Goal: Information Seeking & Learning: Find specific fact

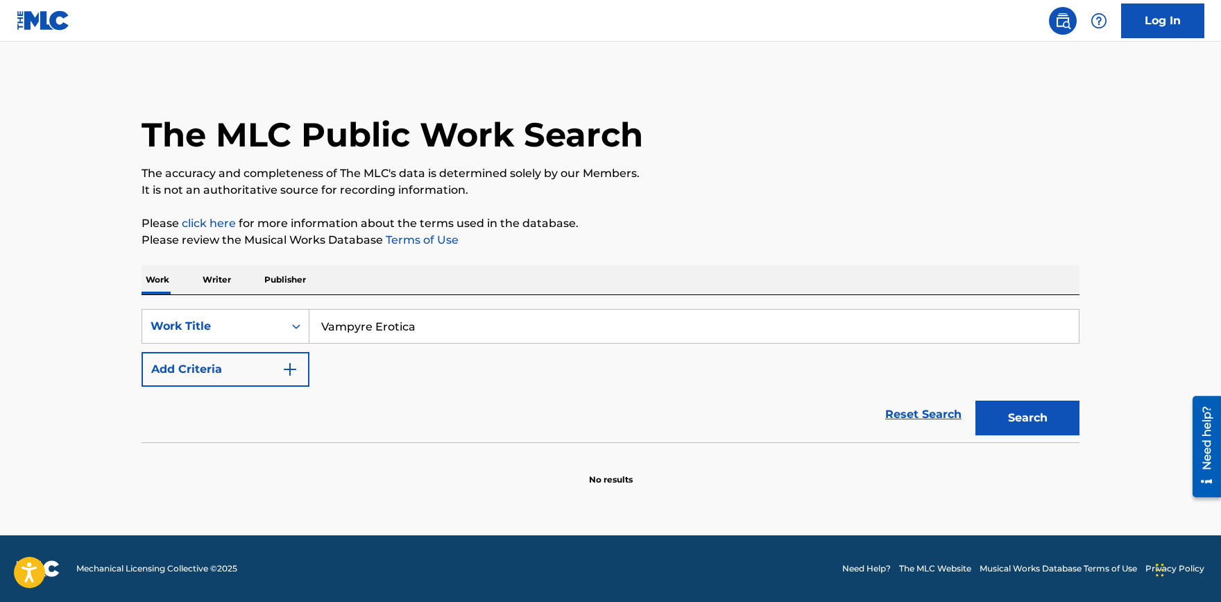
click at [409, 318] on input "Vampyre Erotica" at bounding box center [695, 326] width 770 height 33
drag, startPoint x: 430, startPoint y: 324, endPoint x: 208, endPoint y: 320, distance: 222.1
click at [310, 321] on input "Vampyre Erotica" at bounding box center [695, 326] width 770 height 33
paste input "“Peanut Butter Jelly Time”"
click at [332, 323] on input "“Peanut Butter Jelly Time”" at bounding box center [695, 326] width 770 height 33
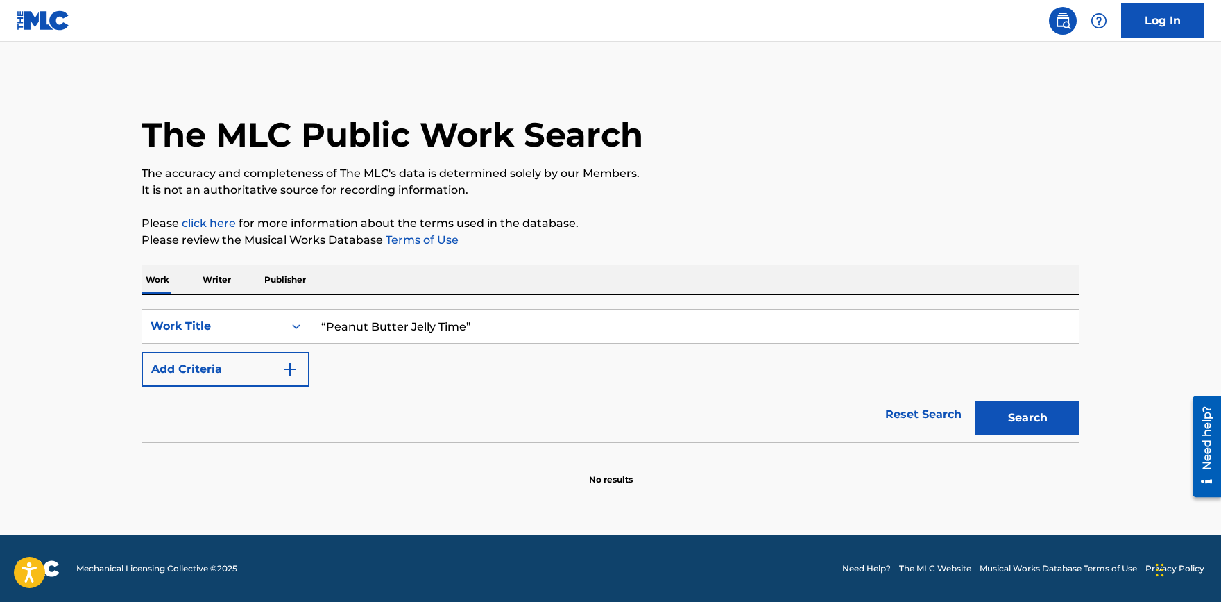
click at [328, 325] on input "“Peanut Butter Jelly Time”" at bounding box center [695, 326] width 770 height 33
click at [496, 331] on input "Peanut Butter Jelly Time”" at bounding box center [695, 326] width 770 height 33
type input "Peanut Butter Jelly Time"
drag, startPoint x: 388, startPoint y: 364, endPoint x: 300, endPoint y: 377, distance: 88.4
click at [384, 365] on div "SearchWithCriteria7b881128-cab4-4a94-92c9-dc25ab839ab2 Work Title Peanut Butter…" at bounding box center [611, 348] width 938 height 78
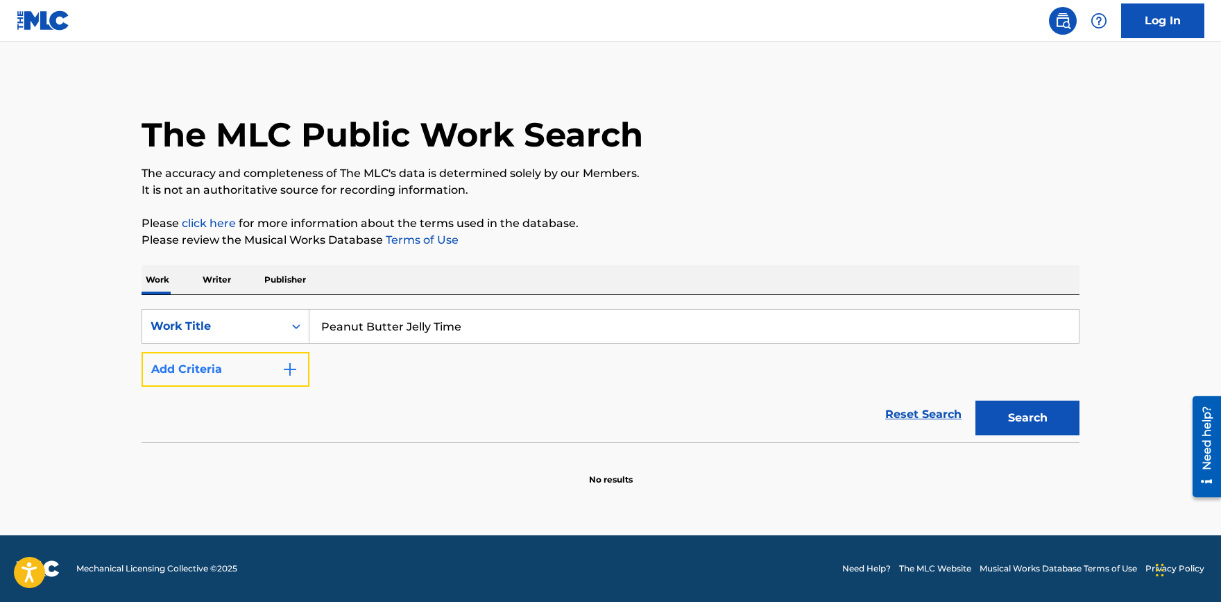
click at [287, 382] on button "Add Criteria" at bounding box center [226, 369] width 168 height 35
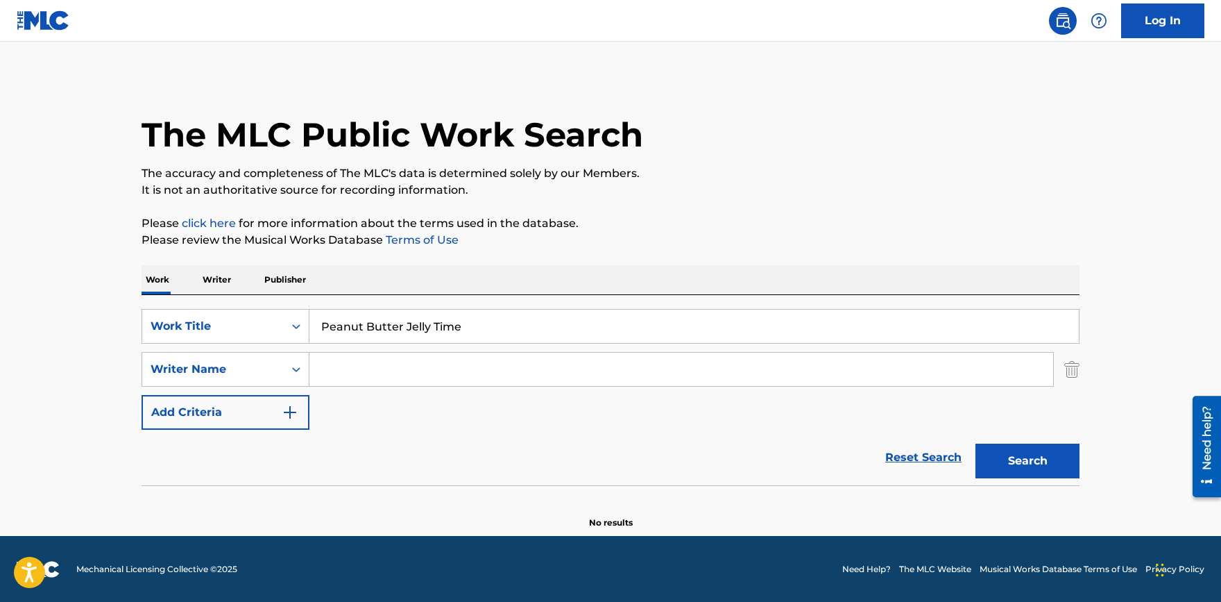
click at [348, 363] on input "Search Form" at bounding box center [682, 369] width 744 height 33
paste input "[PERSON_NAME],"
type input "[PERSON_NAME]"
click at [1019, 466] on button "Search" at bounding box center [1028, 460] width 104 height 35
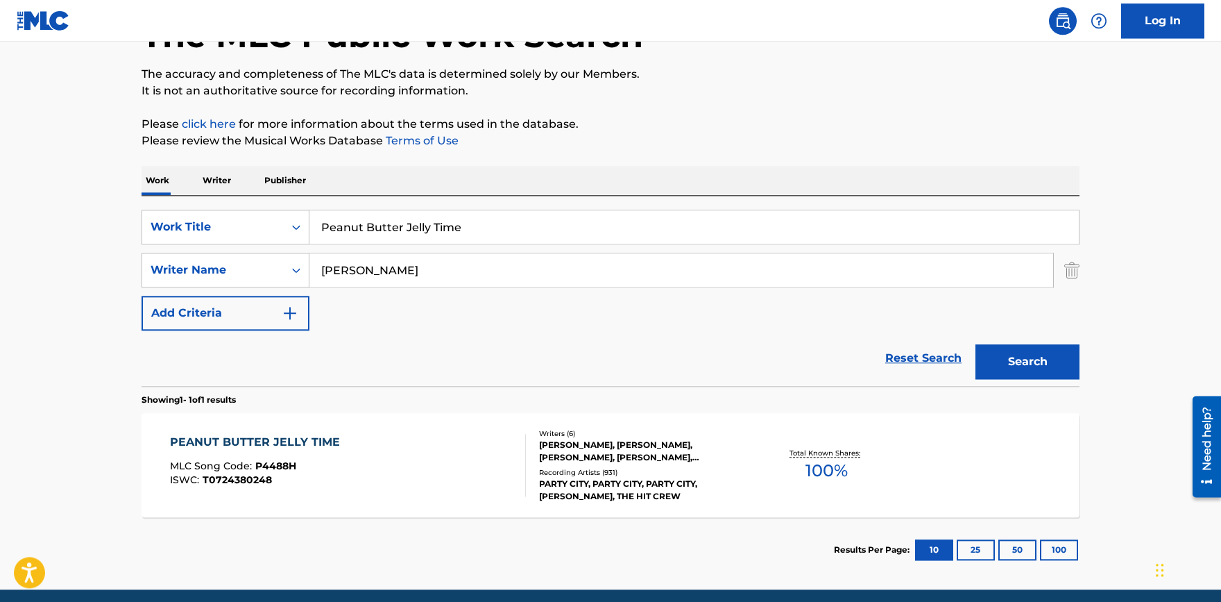
scroll to position [153, 0]
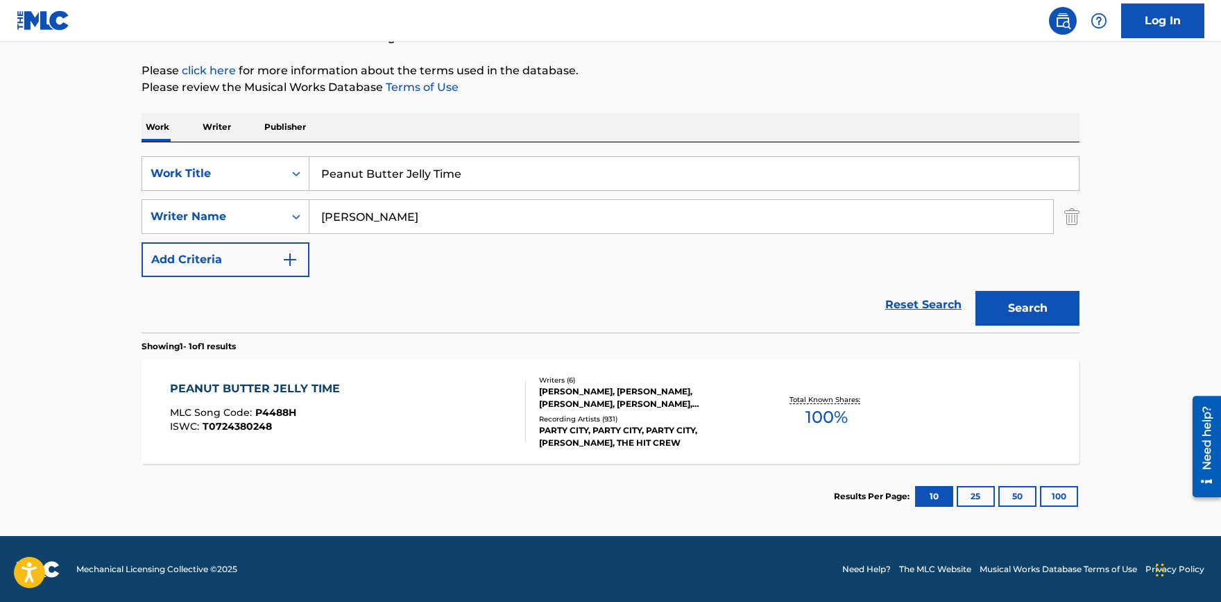
click at [283, 384] on div "PEANUT BUTTER JELLY TIME" at bounding box center [258, 388] width 177 height 17
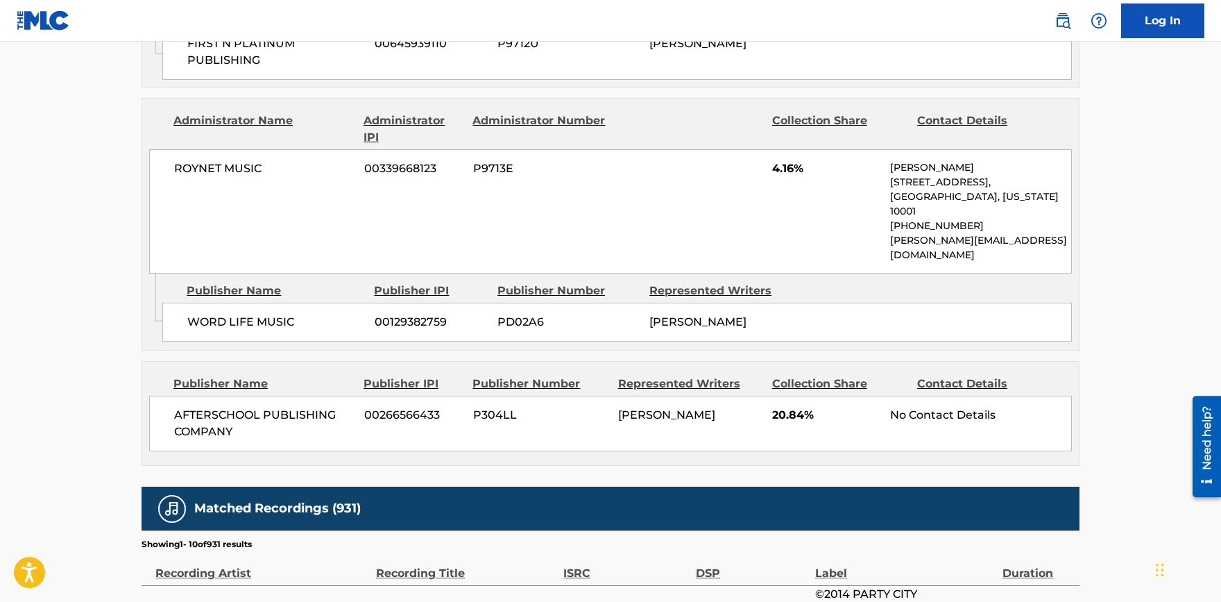
scroll to position [1298, 0]
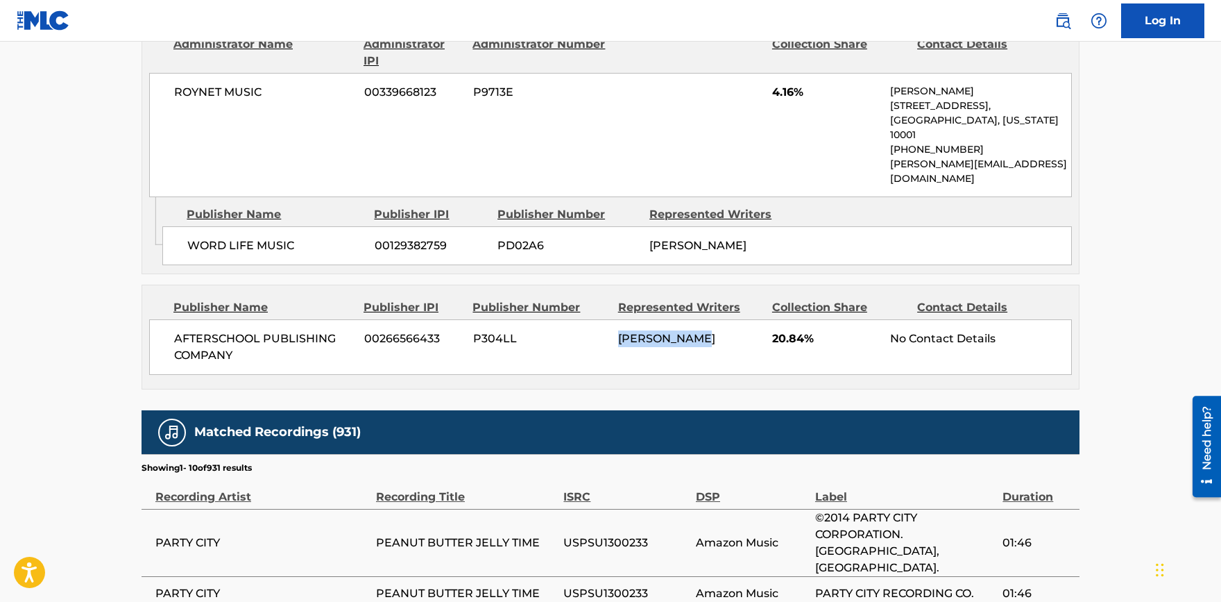
drag, startPoint x: 709, startPoint y: 305, endPoint x: 616, endPoint y: 300, distance: 93.1
click at [616, 319] on div "AFTERSCHOOL PUBLISHING COMPANY 00266566433 P304LL [PERSON_NAME] 20.84% No Conta…" at bounding box center [610, 347] width 923 height 56
copy span "[PERSON_NAME]"
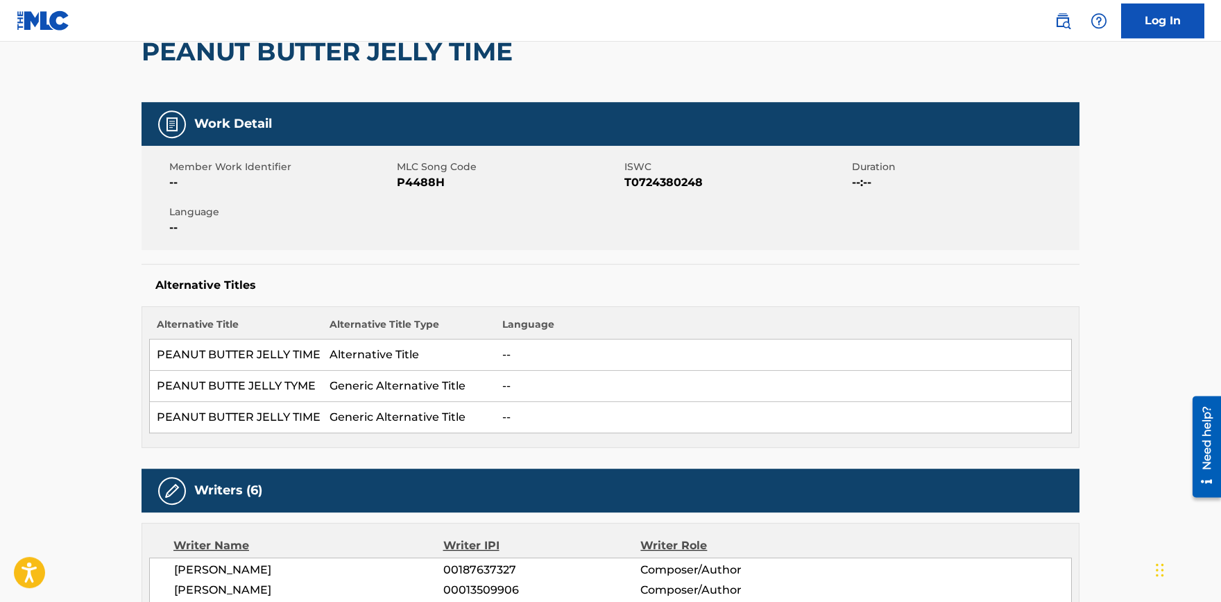
scroll to position [0, 0]
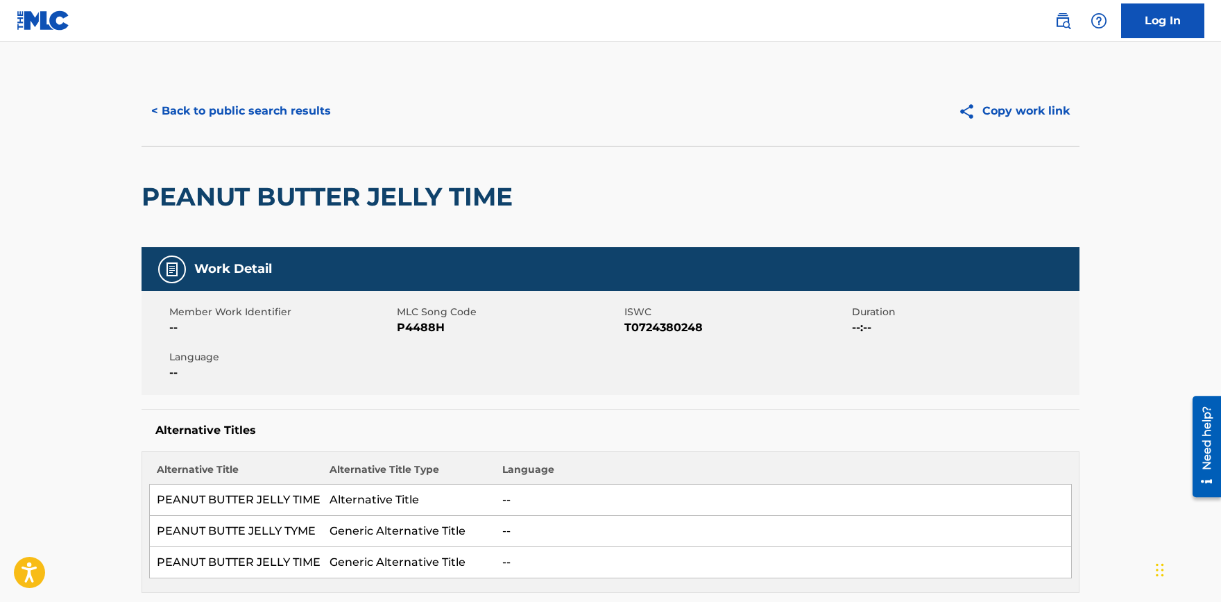
click at [683, 323] on span "T0724380248" at bounding box center [737, 327] width 224 height 17
click at [681, 325] on span "T0724380248" at bounding box center [737, 327] width 224 height 17
copy span "T0724380248"
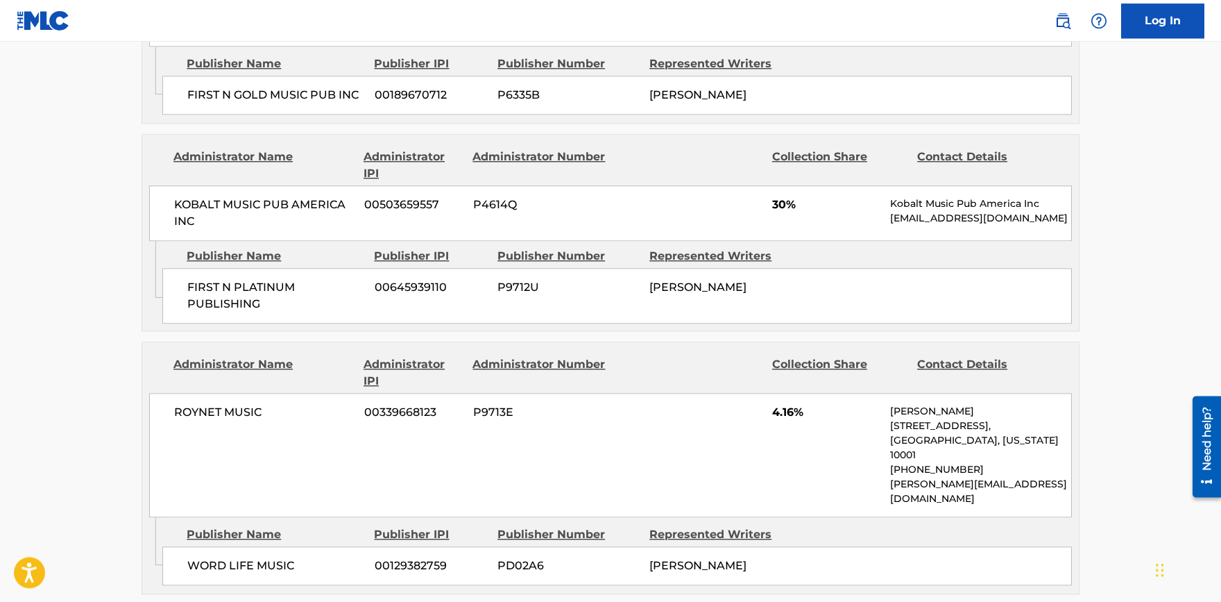
scroll to position [1069, 0]
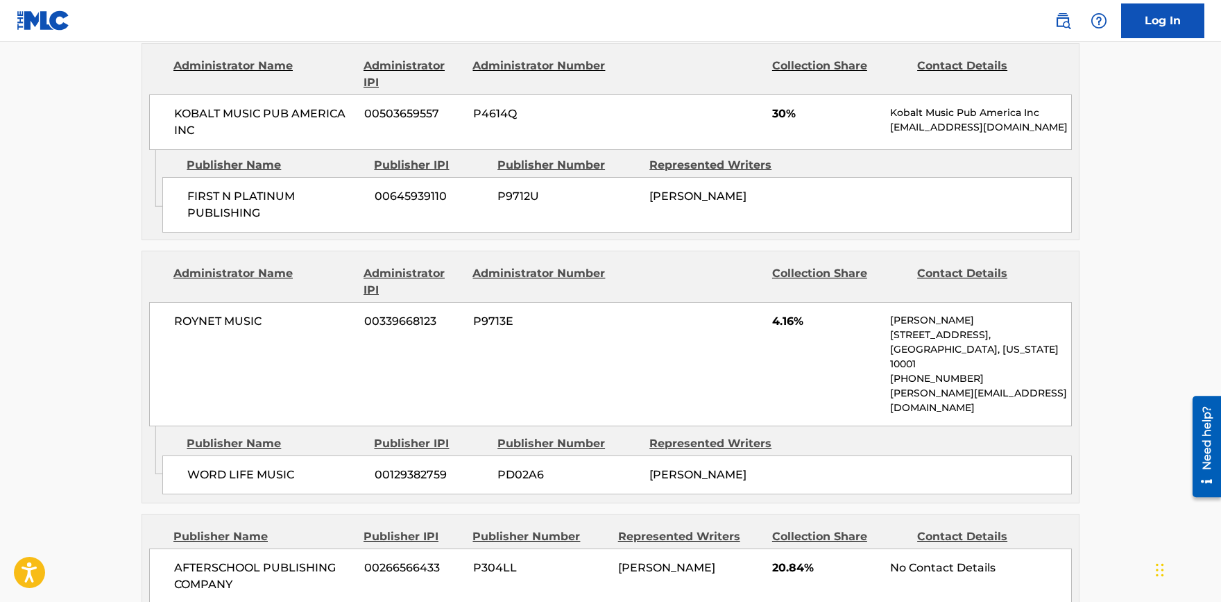
drag, startPoint x: 1185, startPoint y: 253, endPoint x: 1153, endPoint y: 257, distance: 31.4
click at [1180, 253] on main "< Back to public search results Copy work link PEANUT BUTTER JELLY TIME Work De…" at bounding box center [610, 89] width 1221 height 2233
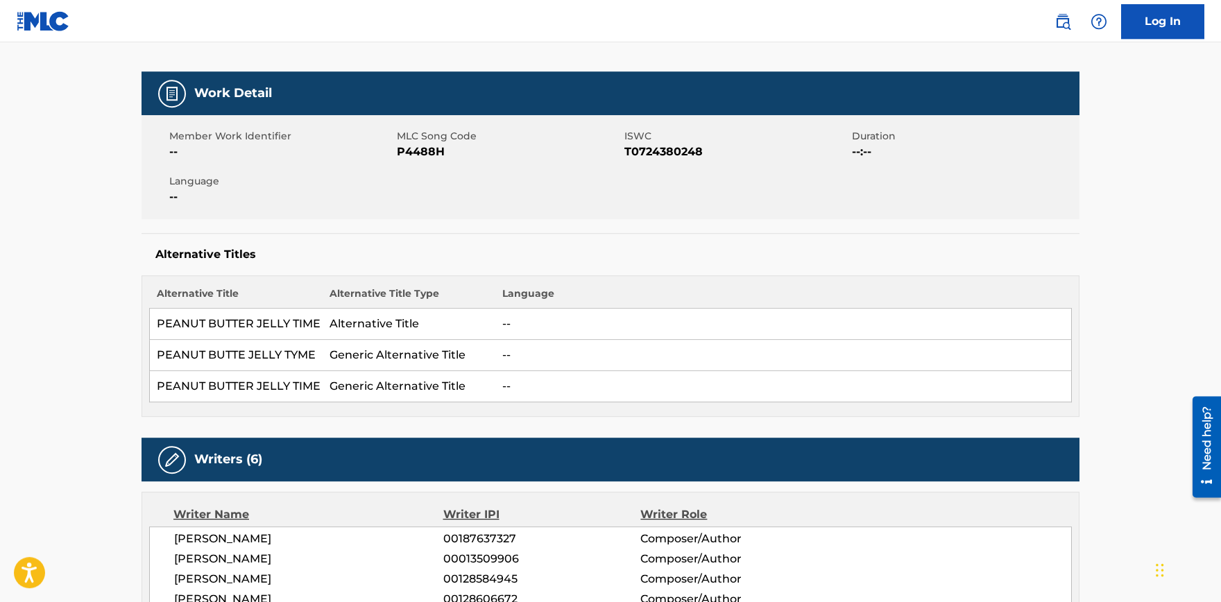
scroll to position [153, 0]
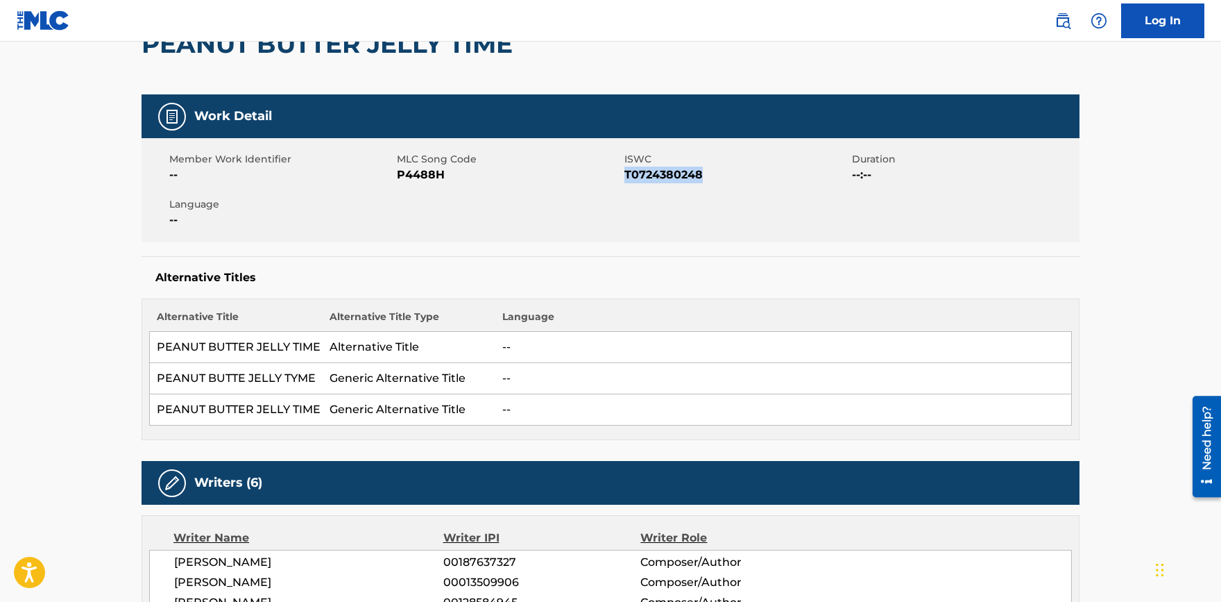
drag, startPoint x: 704, startPoint y: 173, endPoint x: 1103, endPoint y: 234, distance: 403.7
click at [629, 180] on span "T0724380248" at bounding box center [737, 175] width 224 height 17
copy span "0724380248"
drag, startPoint x: 652, startPoint y: 148, endPoint x: 758, endPoint y: 186, distance: 112.8
click at [652, 149] on div "Member Work Identifier -- MLC Song Code P4488H ISWC T0724380248 Duration --:-- …" at bounding box center [611, 190] width 938 height 104
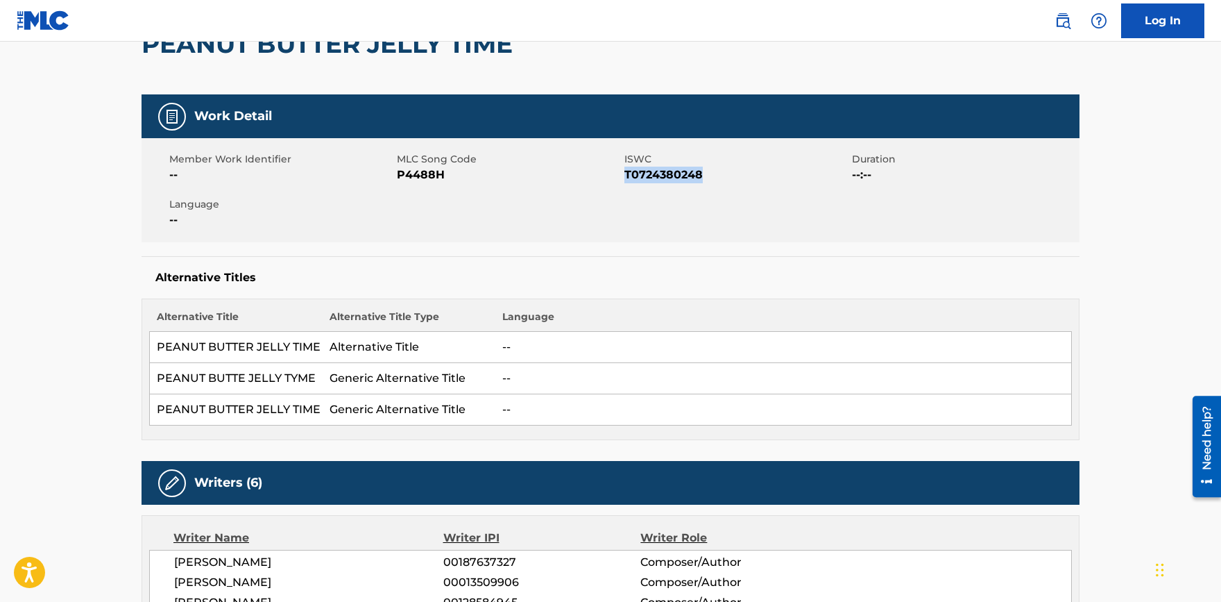
drag, startPoint x: 706, startPoint y: 178, endPoint x: 625, endPoint y: 175, distance: 81.9
click at [625, 175] on span "T0724380248" at bounding box center [737, 175] width 224 height 17
copy span "T0724380248"
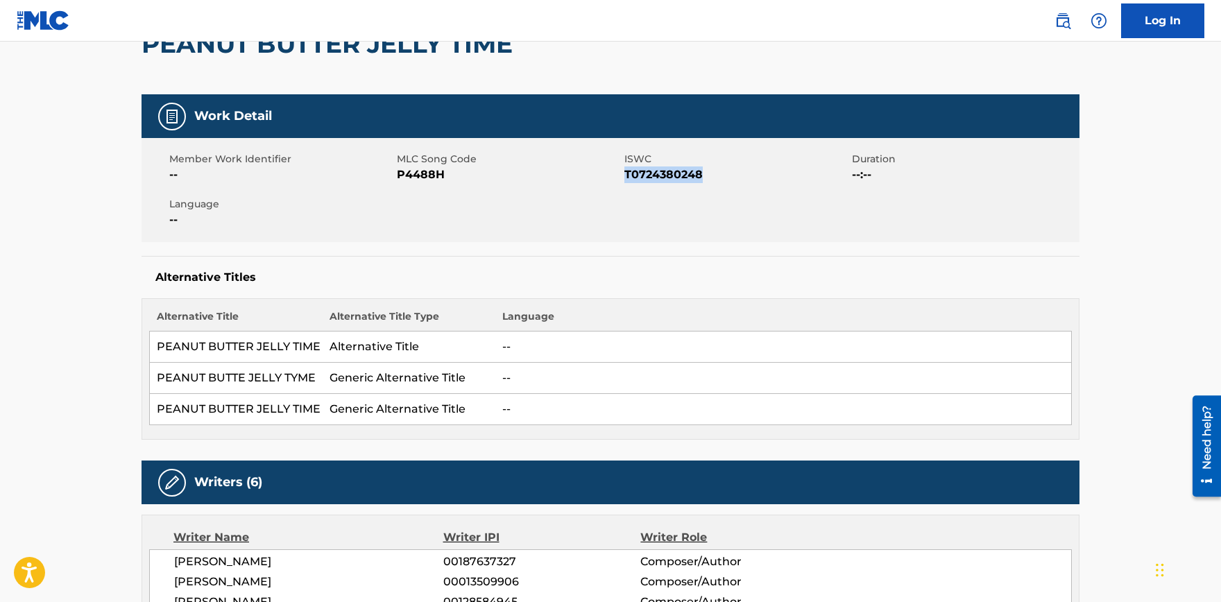
scroll to position [0, 0]
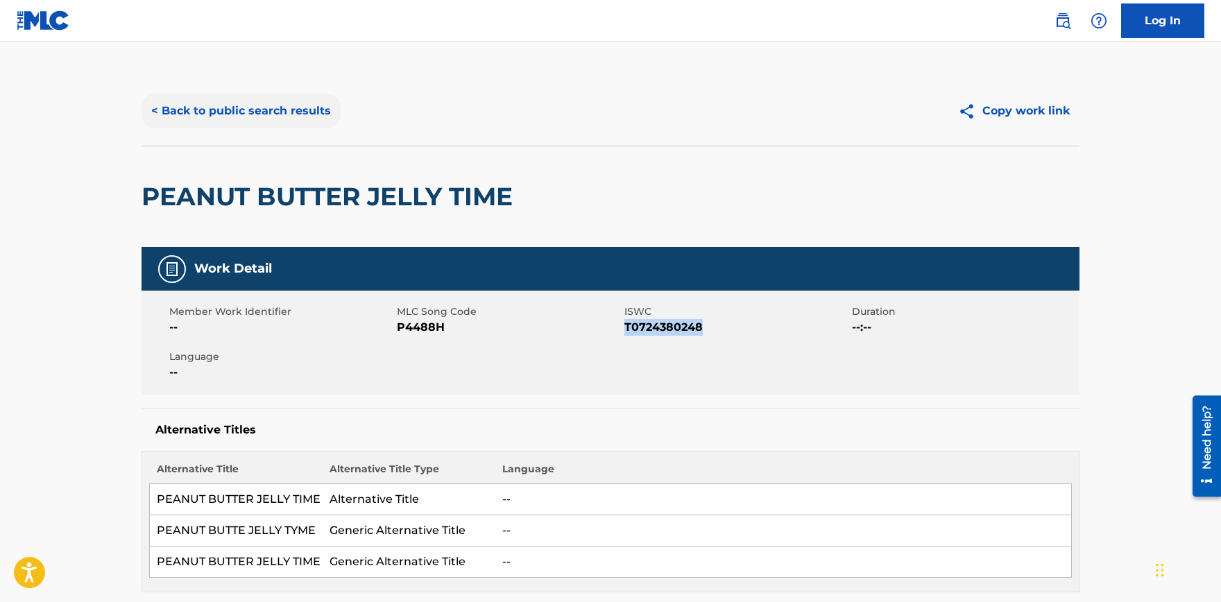
click at [254, 112] on button "< Back to public search results" at bounding box center [241, 111] width 199 height 35
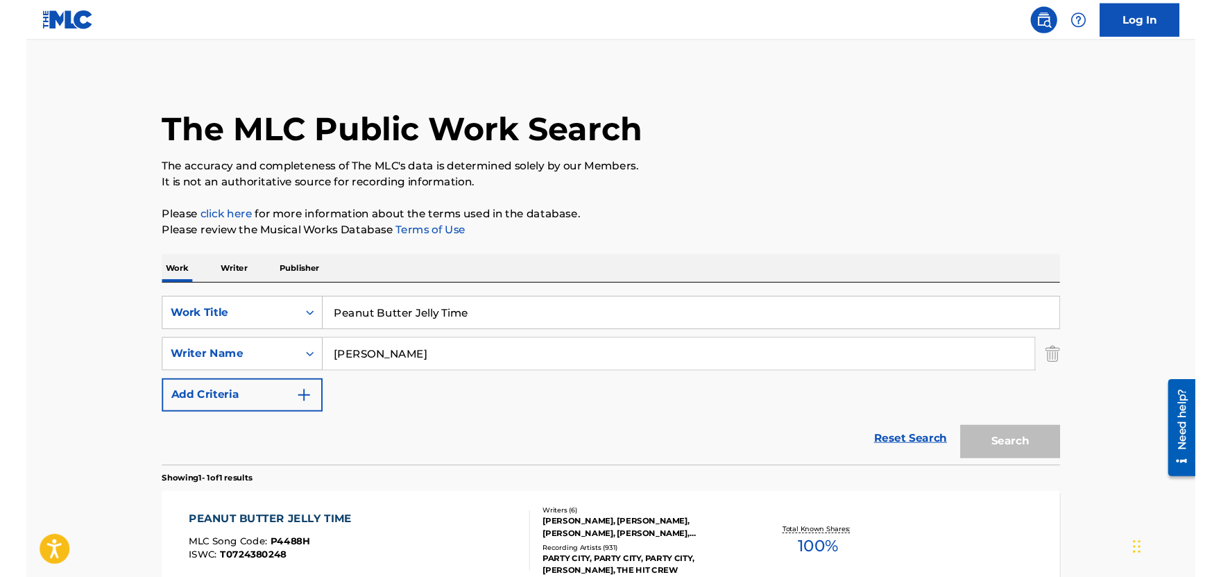
scroll to position [73, 0]
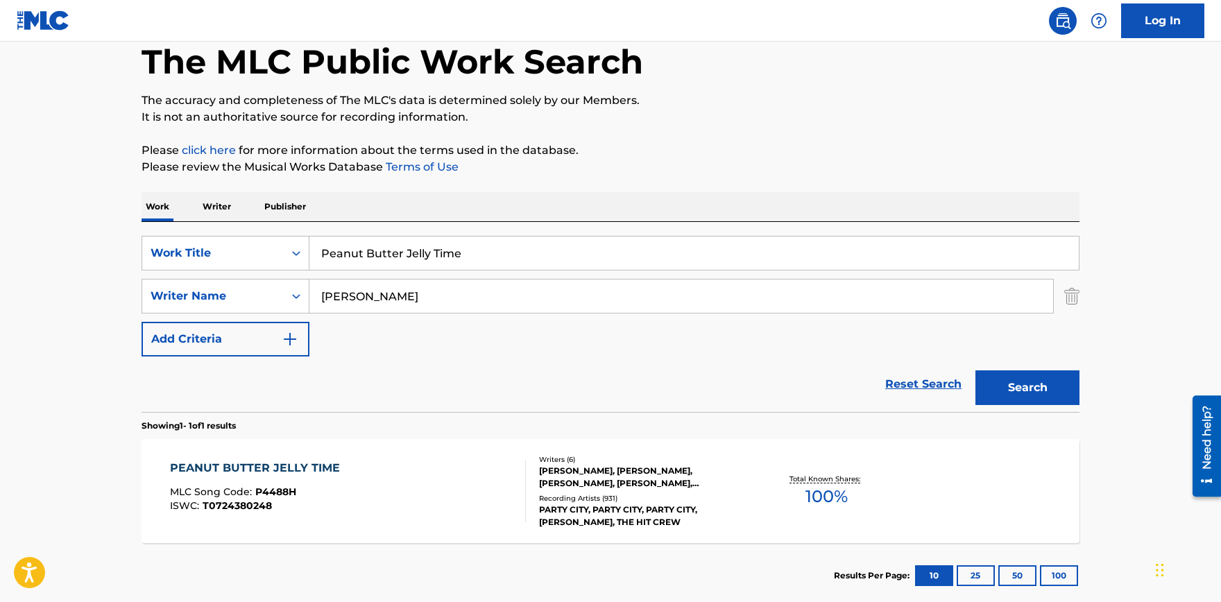
drag, startPoint x: 410, startPoint y: 254, endPoint x: 150, endPoint y: 242, distance: 260.5
click at [310, 242] on input "Peanut Butter Jelly Time" at bounding box center [695, 253] width 770 height 33
paste input "Killer Disco"
type input "Killer Disco"
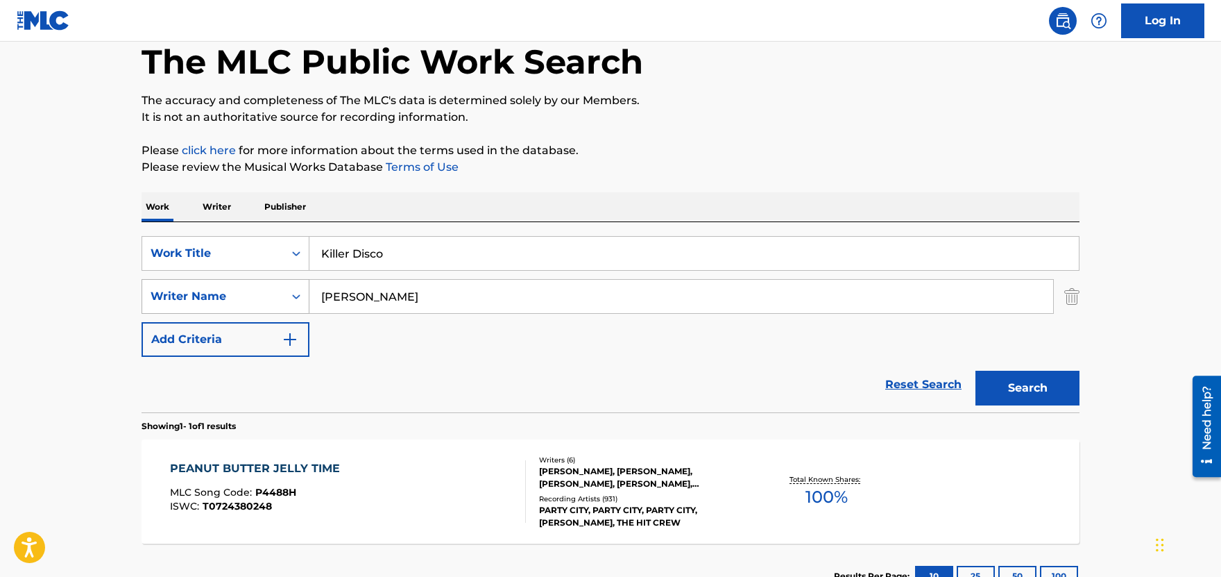
drag, startPoint x: 428, startPoint y: 295, endPoint x: 207, endPoint y: 294, distance: 221.4
click at [310, 298] on input "[PERSON_NAME]" at bounding box center [682, 296] width 744 height 33
click at [1032, 398] on button "Search" at bounding box center [1028, 388] width 104 height 35
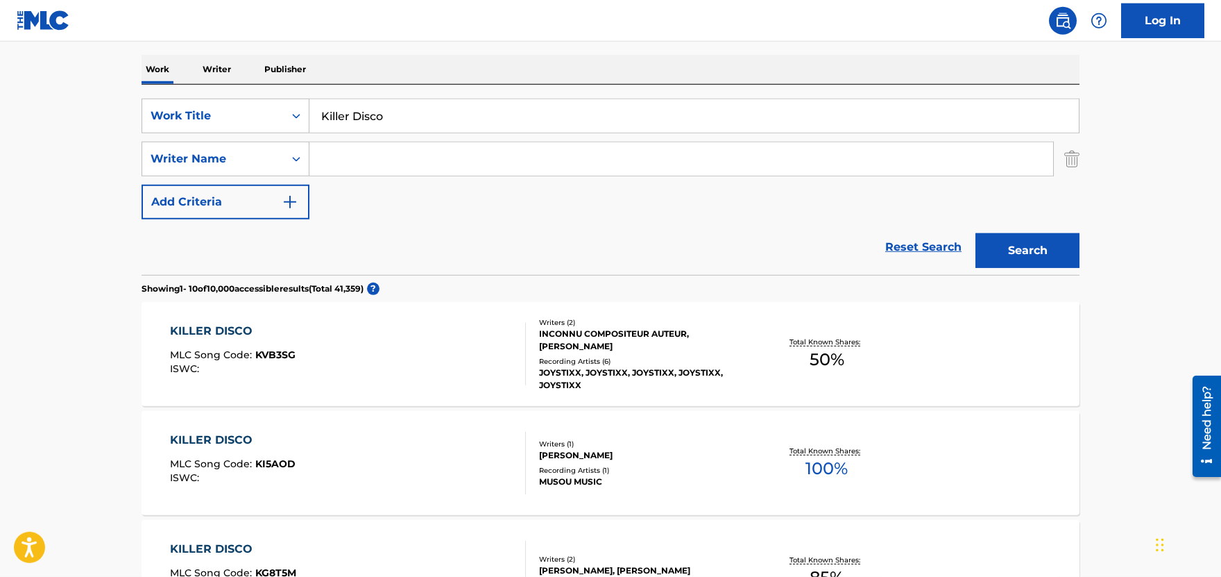
scroll to position [0, 0]
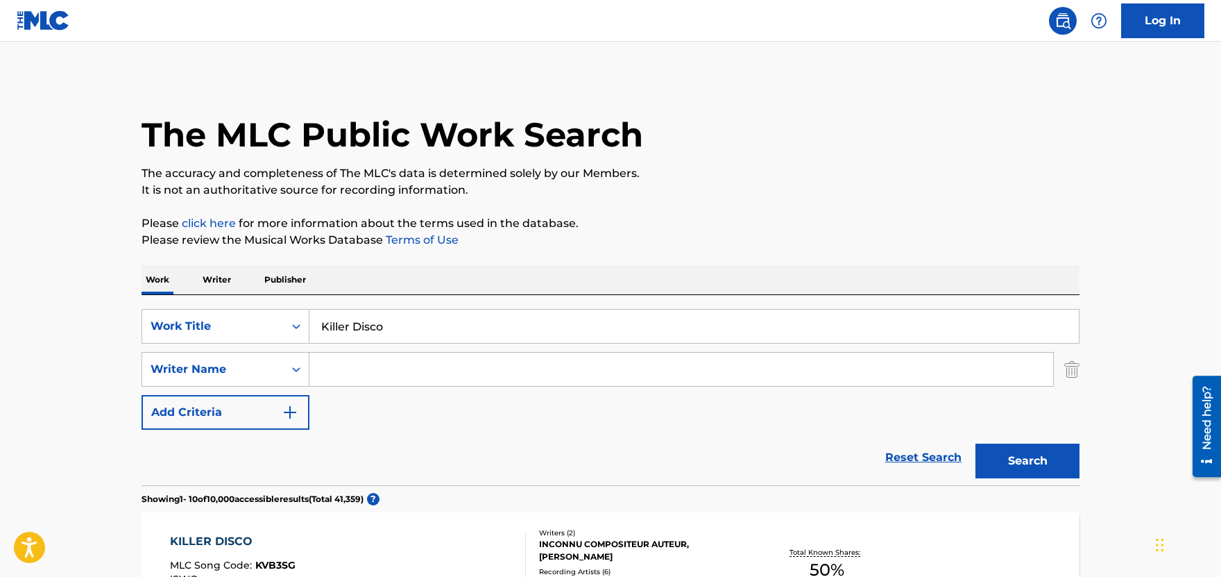
drag, startPoint x: 344, startPoint y: 325, endPoint x: 195, endPoint y: 298, distance: 151.6
click at [310, 310] on input "Killer Disco" at bounding box center [695, 326] width 770 height 33
paste input "Shiny Disco Balls"
type input "Shiny Disco Balls"
click at [1018, 466] on button "Search" at bounding box center [1028, 460] width 104 height 35
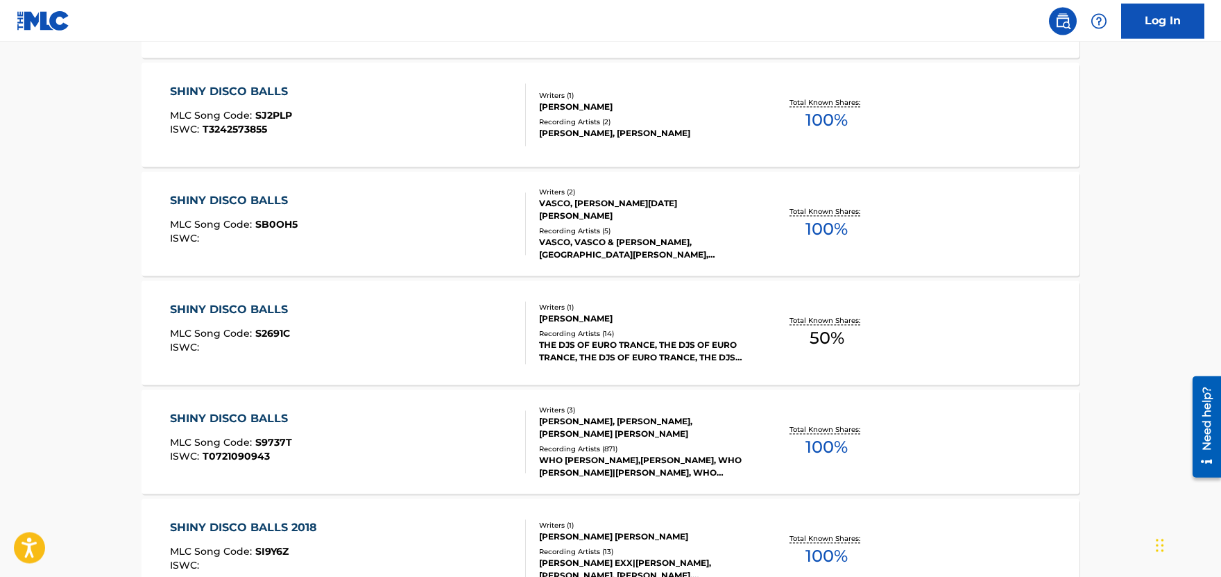
scroll to position [916, 0]
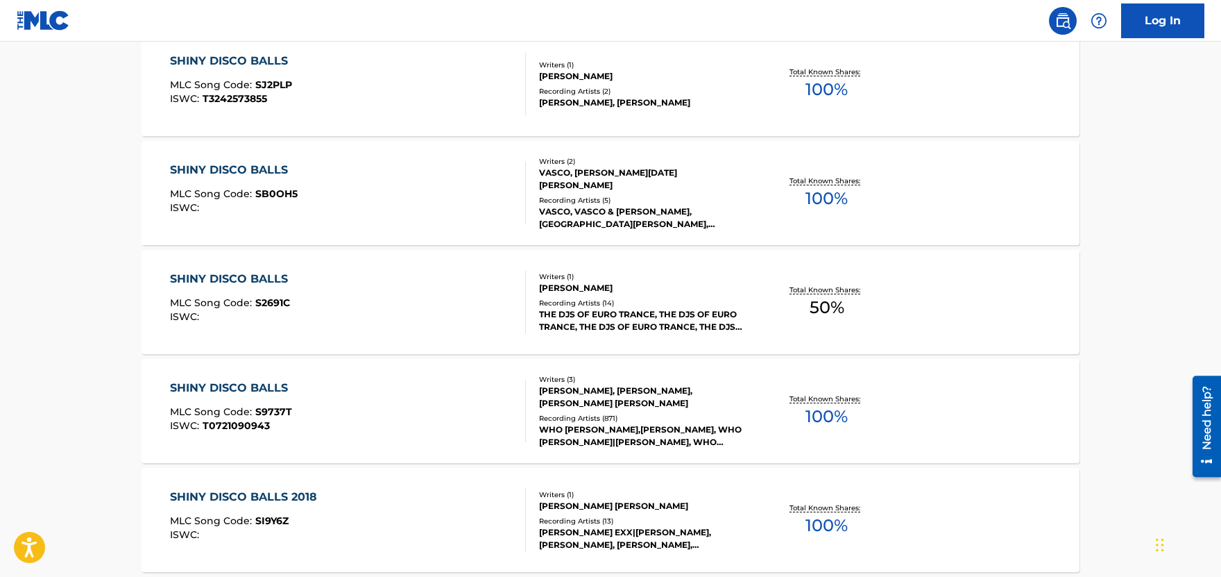
click at [234, 384] on div "SHINY DISCO BALLS" at bounding box center [232, 388] width 125 height 17
